Goal: Information Seeking & Learning: Learn about a topic

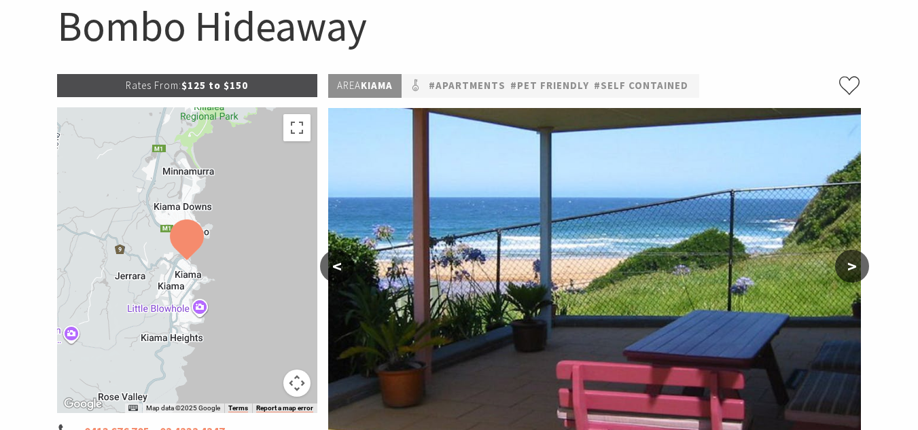
scroll to position [224, 0]
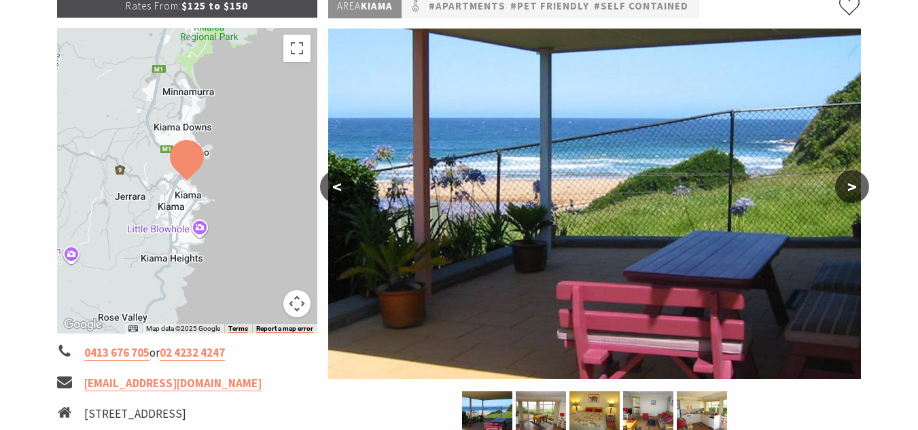
click at [851, 179] on button ">" at bounding box center [852, 187] width 34 height 33
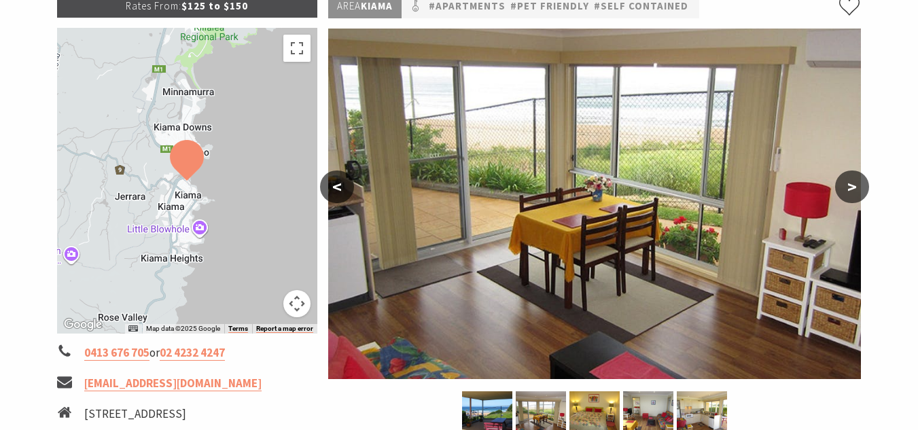
click at [851, 179] on button ">" at bounding box center [852, 187] width 34 height 33
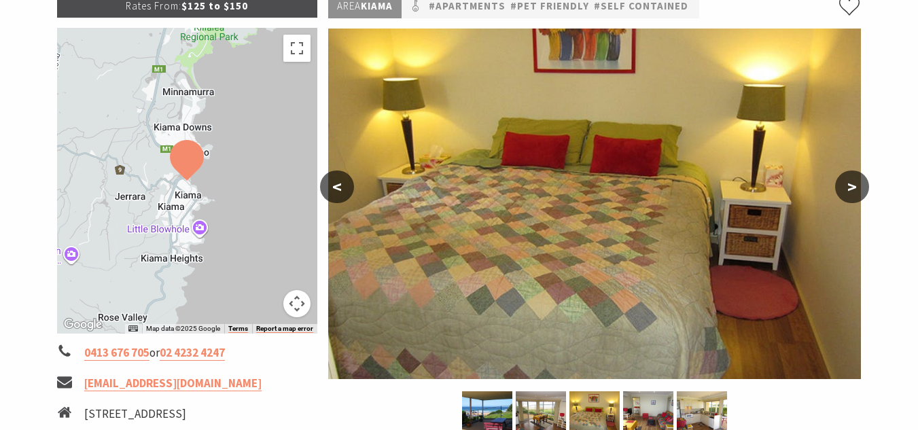
click at [851, 179] on button ">" at bounding box center [852, 187] width 34 height 33
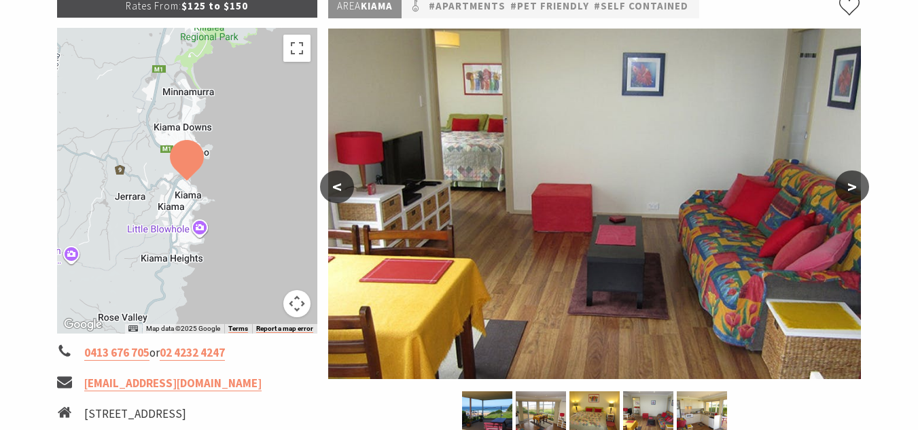
click at [851, 179] on button ">" at bounding box center [852, 187] width 34 height 33
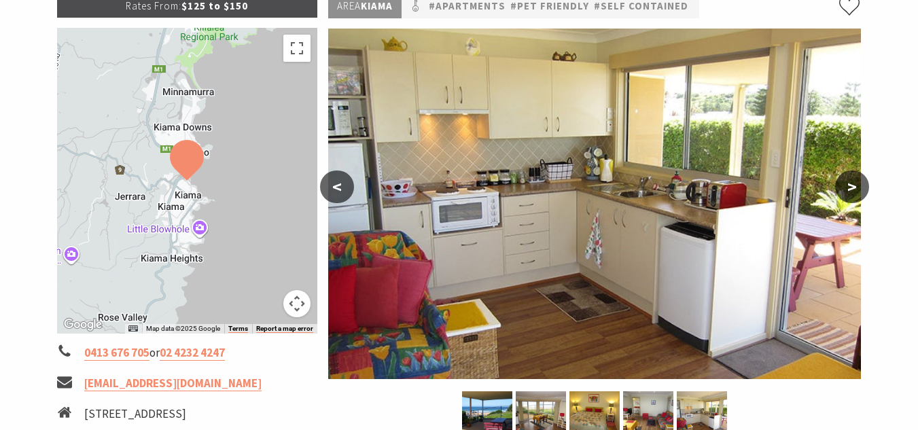
click at [851, 179] on button ">" at bounding box center [852, 187] width 34 height 33
click at [852, 191] on button ">" at bounding box center [852, 187] width 34 height 33
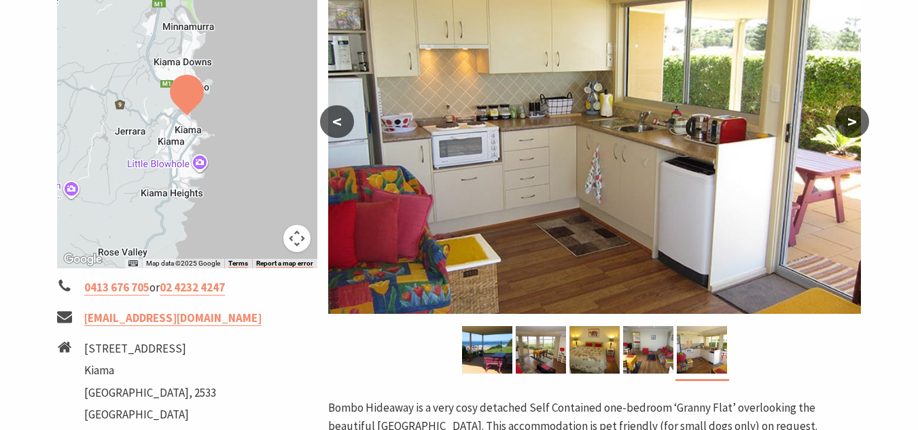
scroll to position [228, 0]
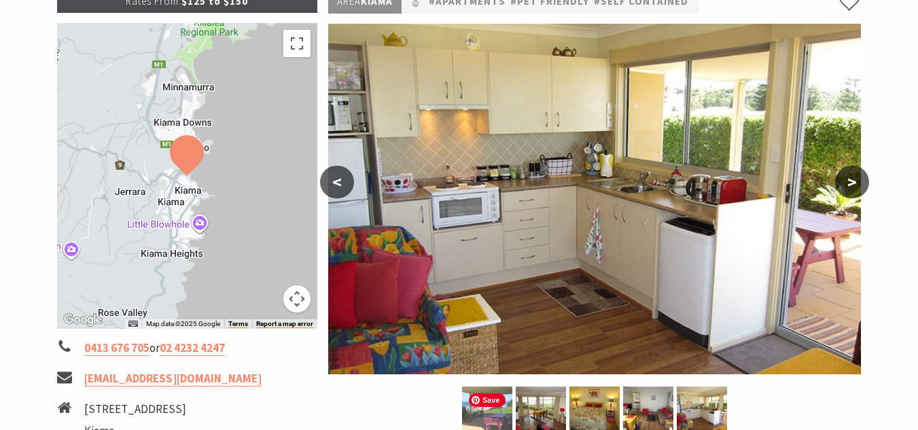
click at [487, 412] on img at bounding box center [487, 411] width 50 height 48
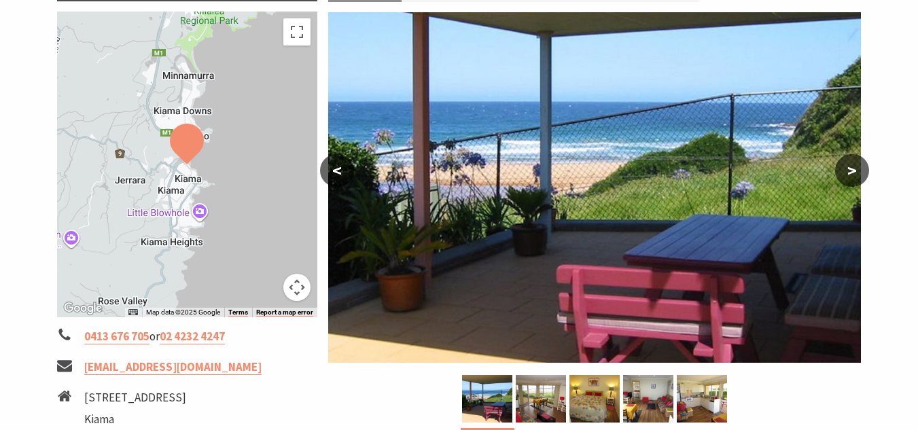
scroll to position [239, 0]
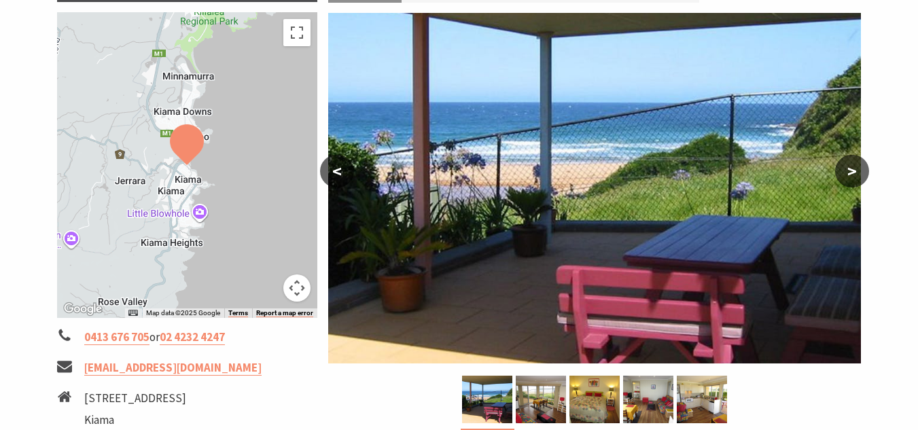
click at [853, 173] on button ">" at bounding box center [852, 171] width 34 height 33
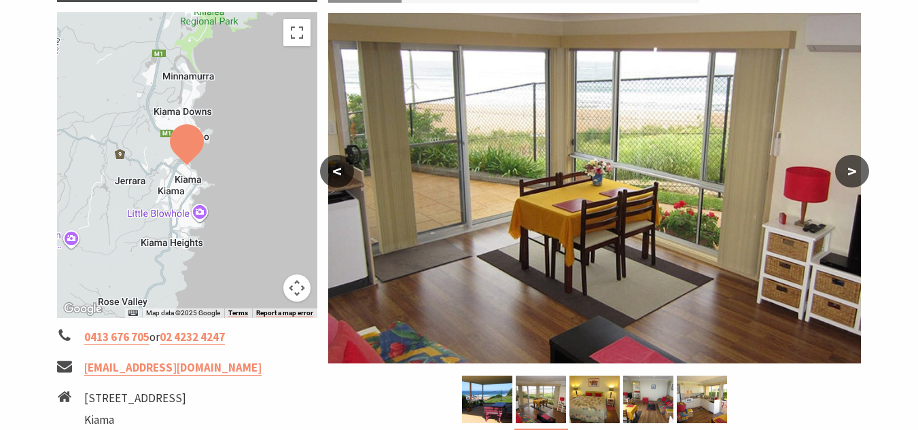
click at [853, 173] on button ">" at bounding box center [852, 171] width 34 height 33
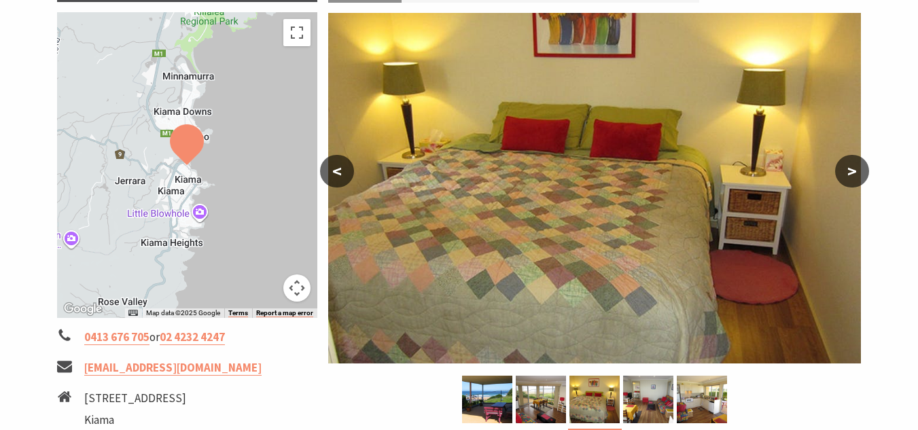
click at [853, 173] on button ">" at bounding box center [852, 171] width 34 height 33
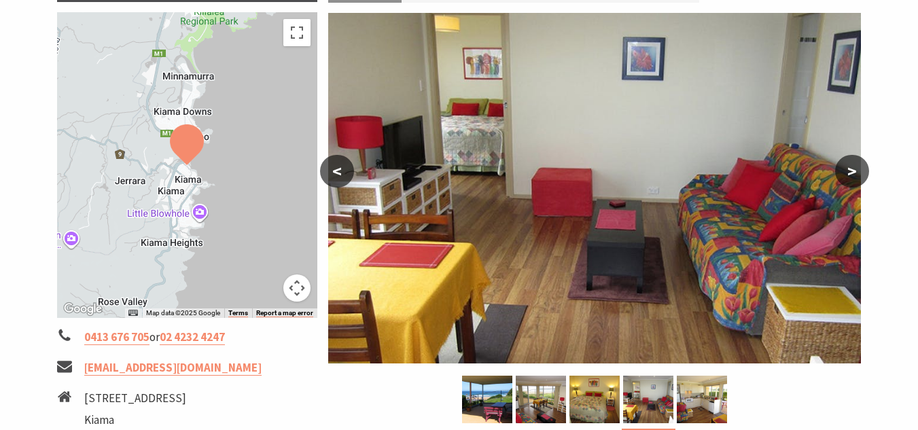
click at [853, 173] on button ">" at bounding box center [852, 171] width 34 height 33
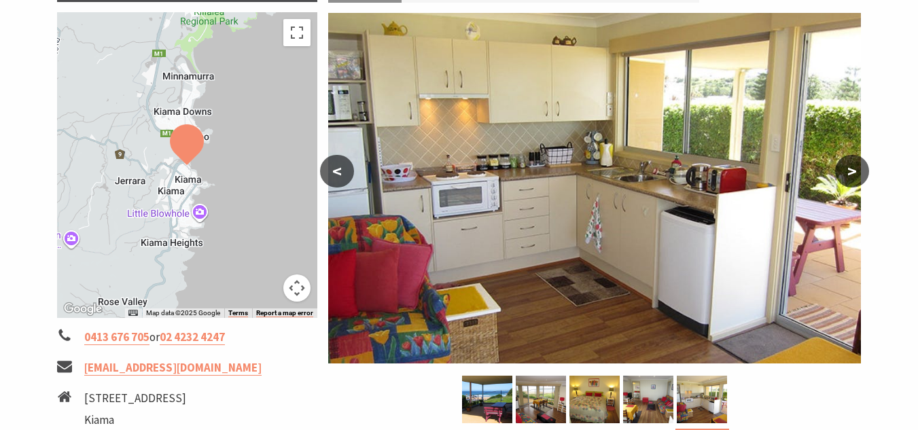
click at [853, 173] on button ">" at bounding box center [852, 171] width 34 height 33
click at [849, 170] on button ">" at bounding box center [852, 171] width 34 height 33
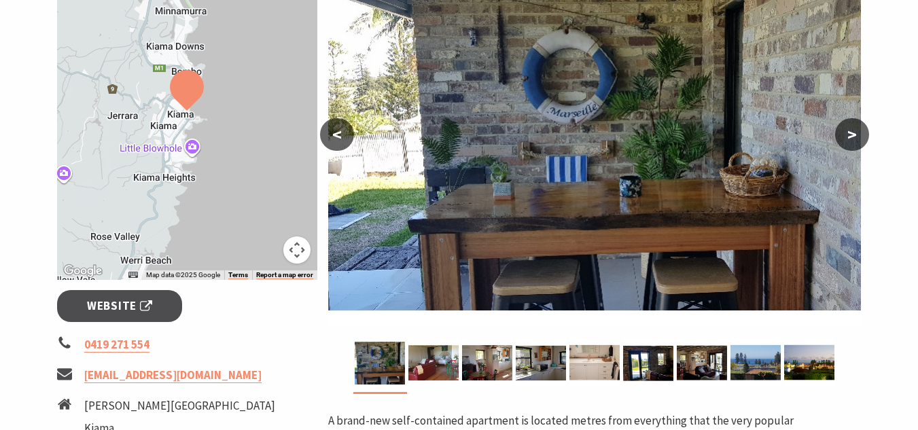
scroll to position [275, 0]
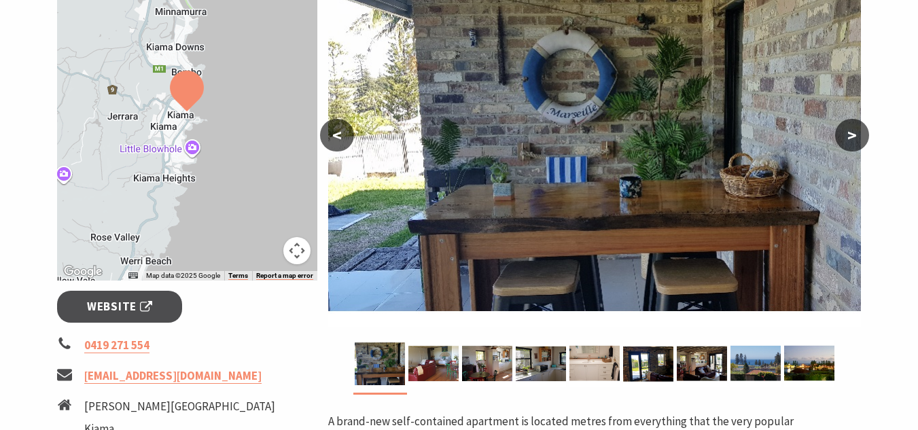
click at [852, 137] on button ">" at bounding box center [852, 135] width 34 height 33
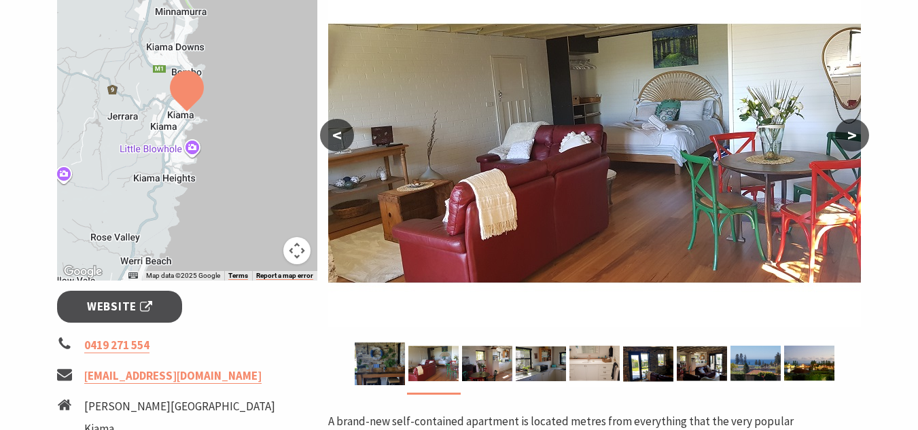
click at [852, 137] on button ">" at bounding box center [852, 135] width 34 height 33
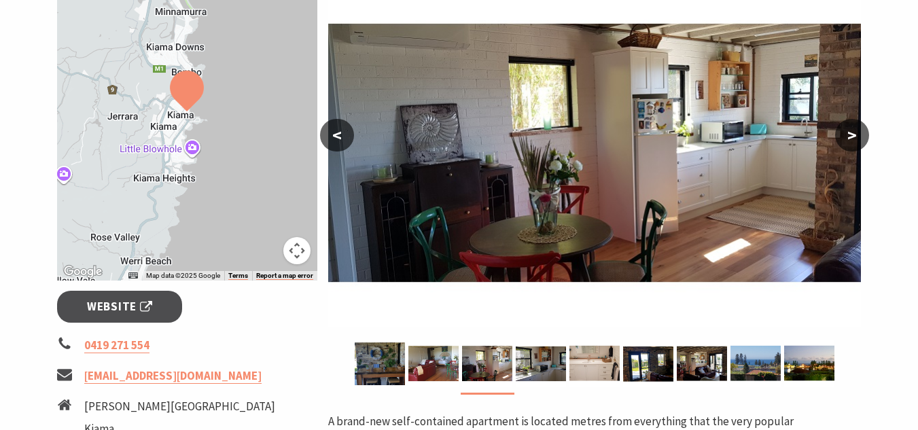
click at [852, 137] on button ">" at bounding box center [852, 135] width 34 height 33
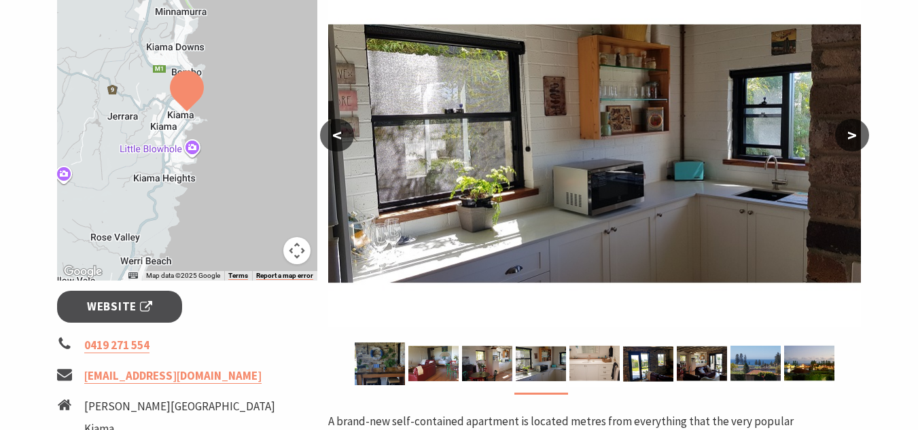
click at [852, 137] on button ">" at bounding box center [852, 135] width 34 height 33
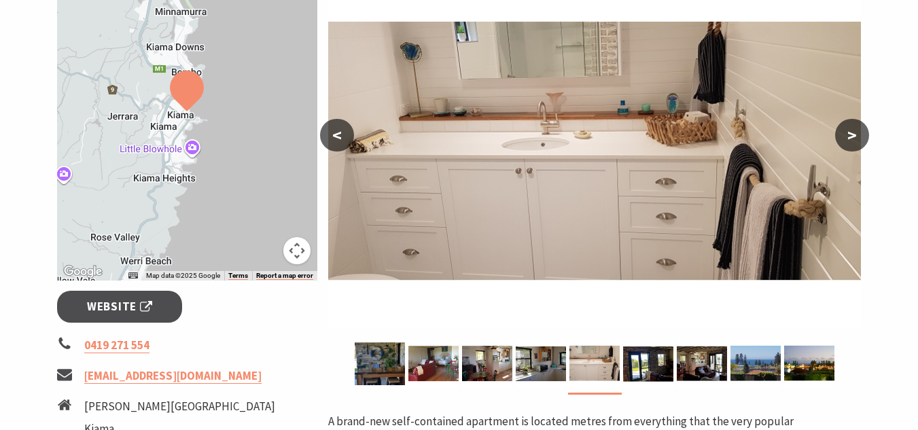
click at [852, 137] on button ">" at bounding box center [852, 135] width 34 height 33
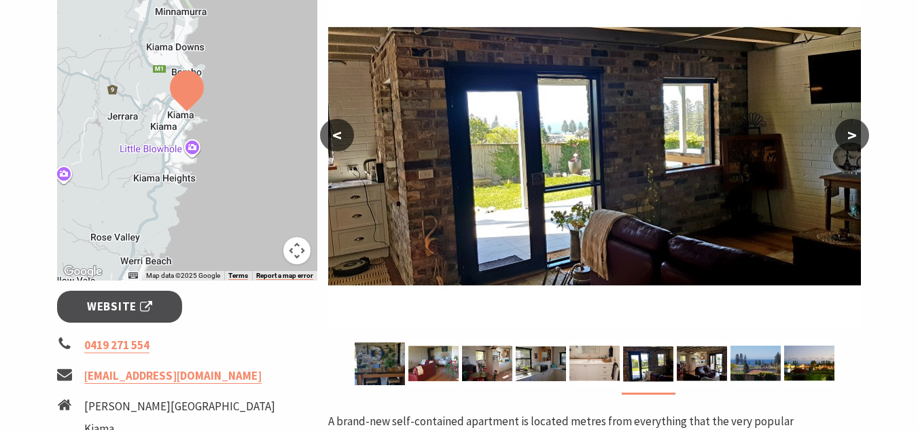
click at [852, 137] on button ">" at bounding box center [852, 135] width 34 height 33
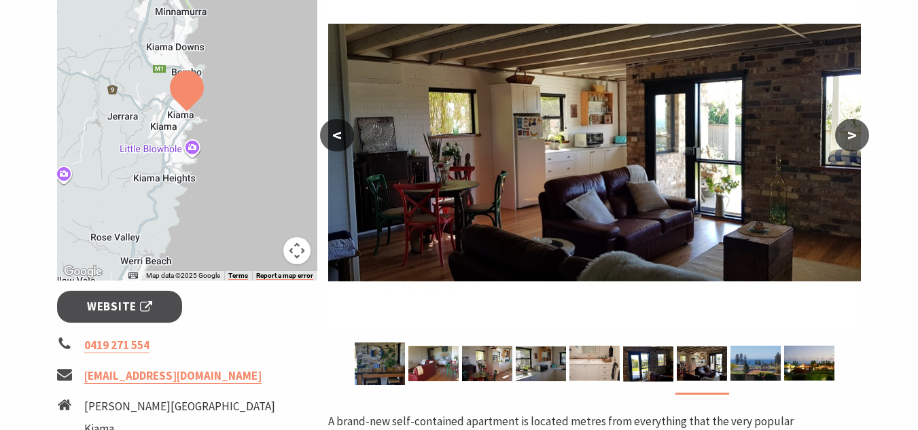
click at [852, 137] on button ">" at bounding box center [852, 135] width 34 height 33
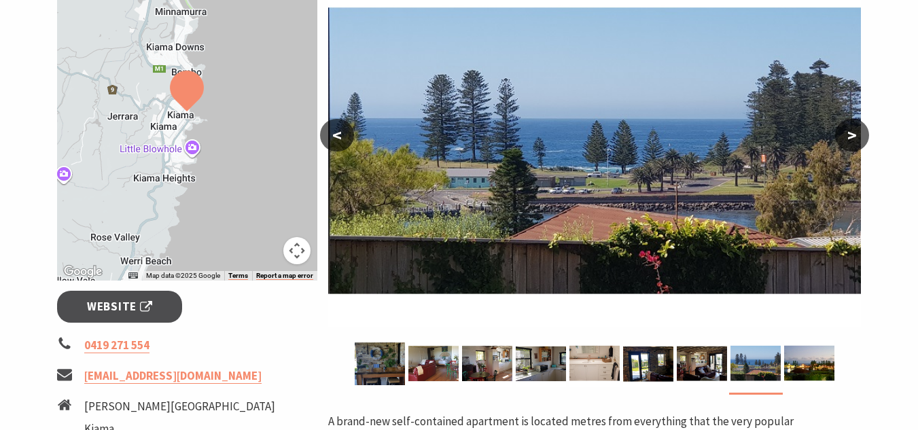
click at [852, 137] on button ">" at bounding box center [852, 135] width 34 height 33
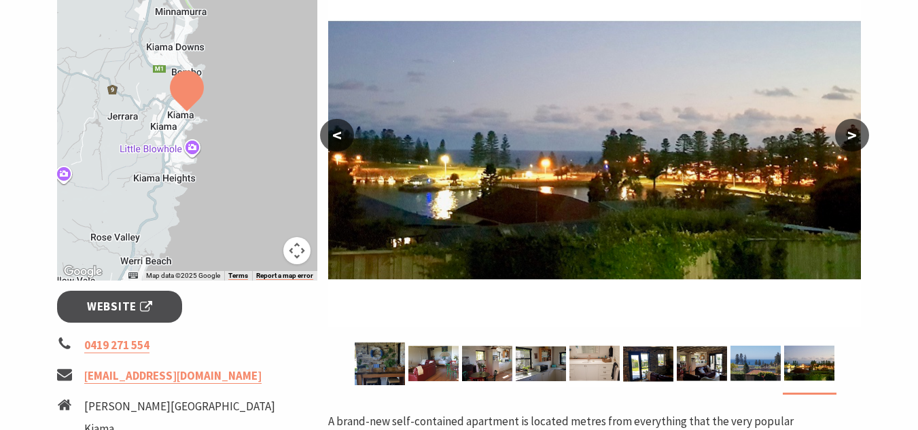
click at [852, 137] on button ">" at bounding box center [852, 135] width 34 height 33
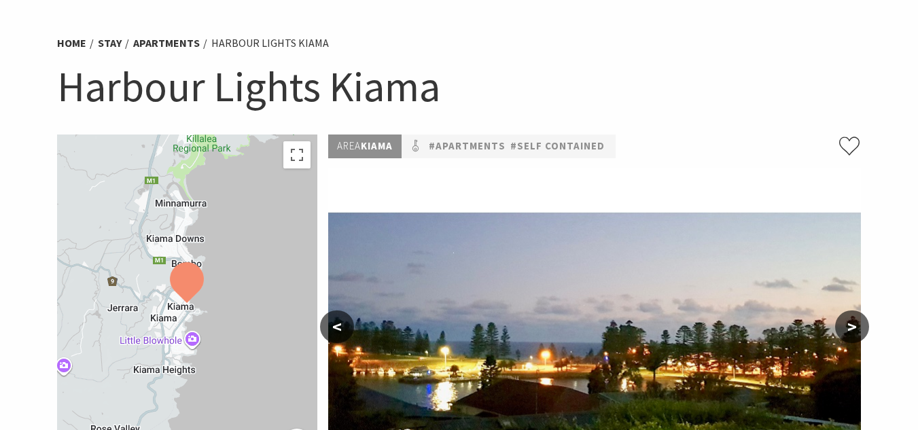
scroll to position [84, 0]
